Goal: Navigation & Orientation: Find specific page/section

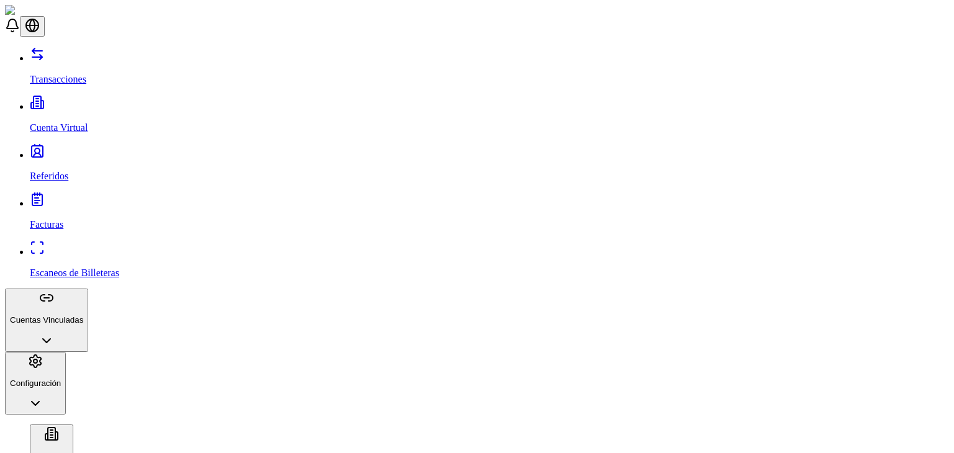
click at [73, 316] on p "Cuentas Vinculadas" at bounding box center [46, 320] width 73 height 9
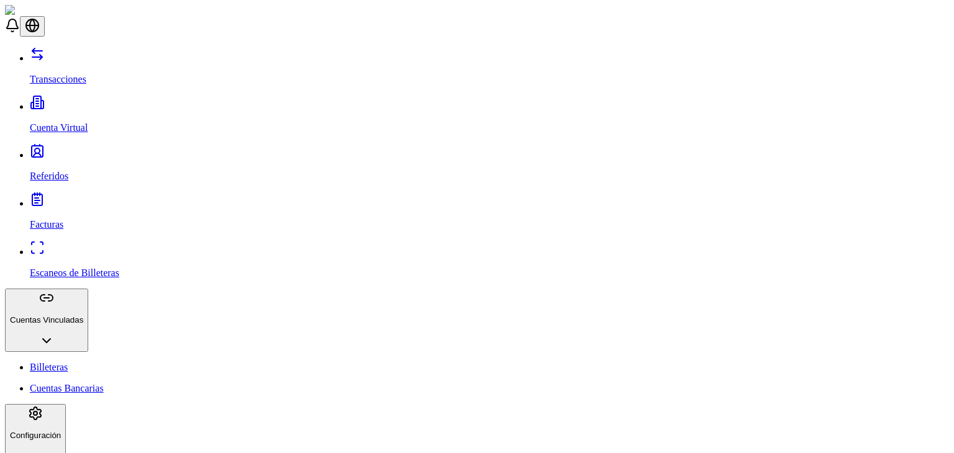
click at [63, 404] on button "Configuración" at bounding box center [35, 435] width 61 height 63
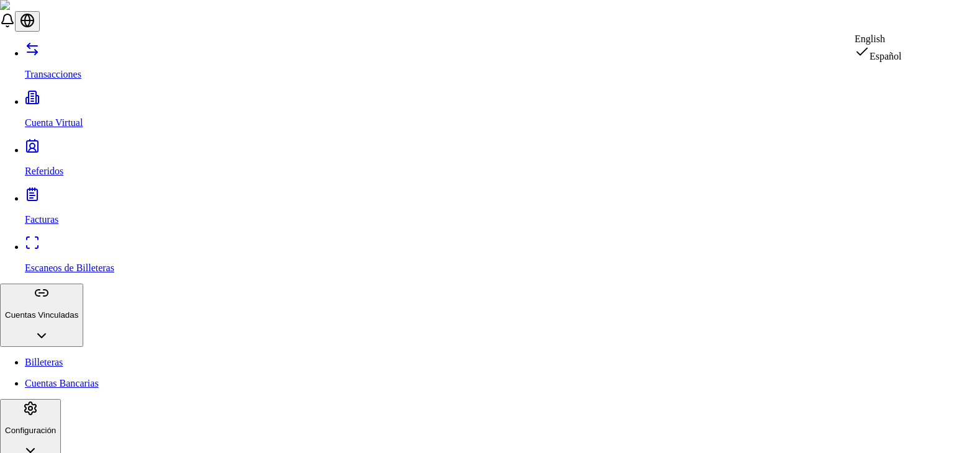
click at [899, 39] on div "English" at bounding box center [878, 39] width 47 height 11
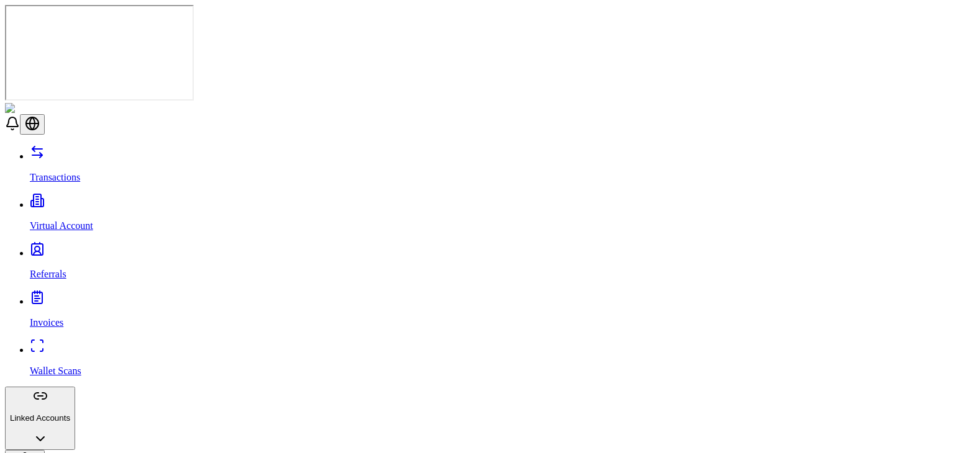
click at [47, 151] on link "Transactions" at bounding box center [489, 167] width 919 height 32
click at [48, 220] on p "Virtual Account" at bounding box center [489, 225] width 919 height 11
click at [30, 172] on p "Transactions" at bounding box center [489, 177] width 919 height 11
click at [50, 199] on link "Virtual Account" at bounding box center [489, 215] width 919 height 32
click at [52, 248] on link "Referrals" at bounding box center [489, 264] width 919 height 32
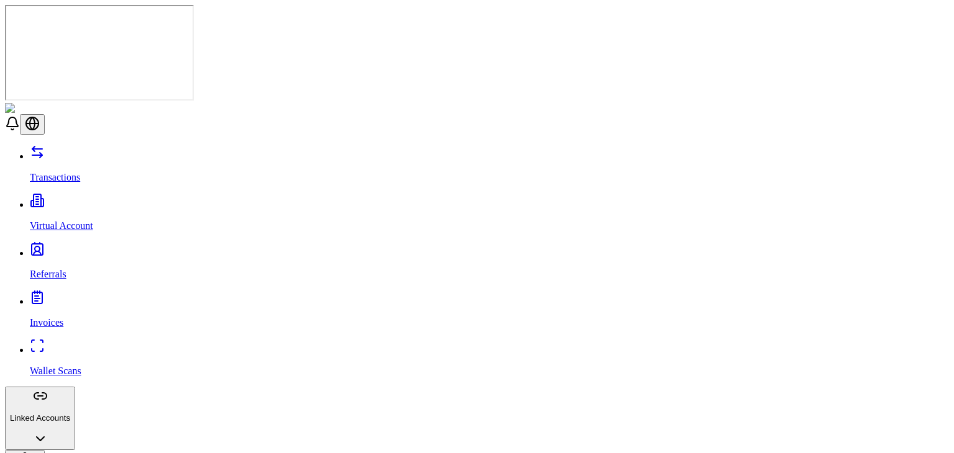
click at [45, 317] on p "Invoices" at bounding box center [489, 322] width 919 height 11
click at [52, 366] on p "Wallet Scans" at bounding box center [489, 371] width 919 height 11
click at [65, 269] on p "Referrals" at bounding box center [489, 274] width 919 height 11
click at [70, 220] on p "Virtual Account" at bounding box center [489, 225] width 919 height 11
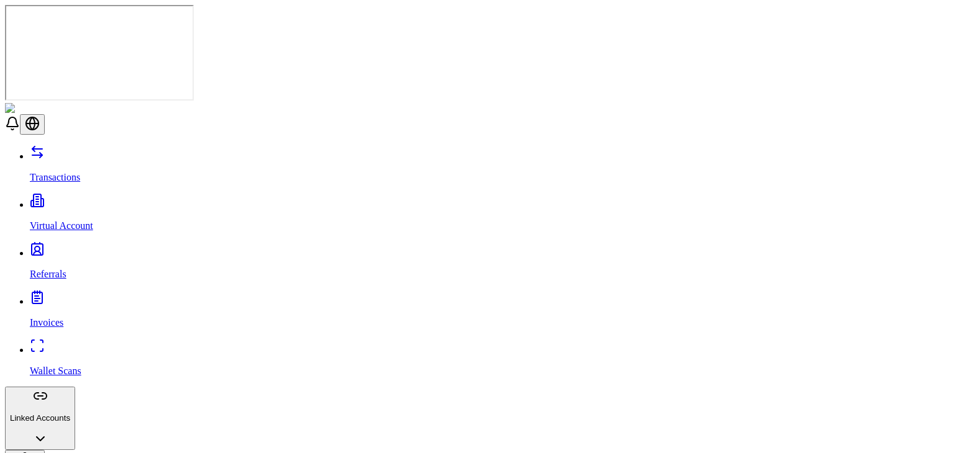
click at [39, 151] on link "Transactions" at bounding box center [489, 167] width 919 height 32
click at [70, 414] on p "Linked Accounts" at bounding box center [40, 418] width 60 height 9
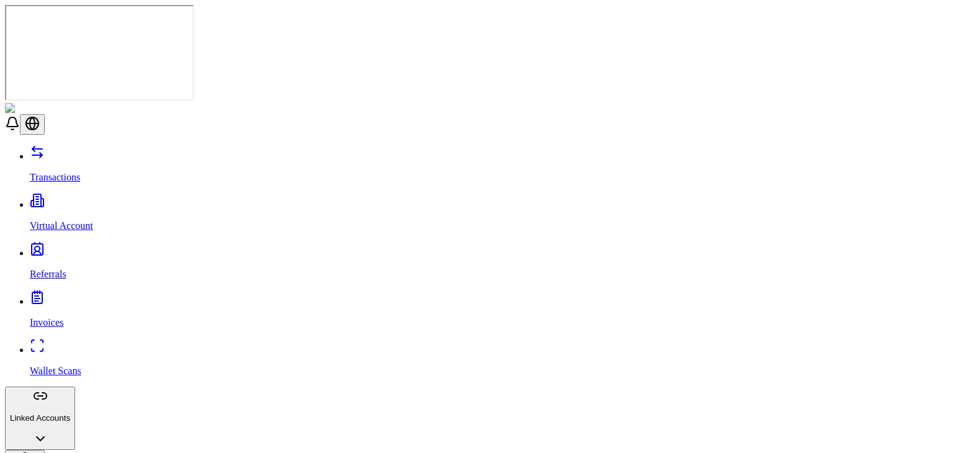
click at [70, 414] on p "Linked Accounts" at bounding box center [40, 418] width 60 height 9
click at [32, 220] on p "Virtual Account" at bounding box center [489, 225] width 919 height 11
click at [47, 151] on link "Transactions" at bounding box center [489, 167] width 919 height 32
click at [57, 220] on p "Virtual Account" at bounding box center [489, 225] width 919 height 11
click at [57, 269] on p "Referrals" at bounding box center [489, 274] width 919 height 11
